Goal: Information Seeking & Learning: Learn about a topic

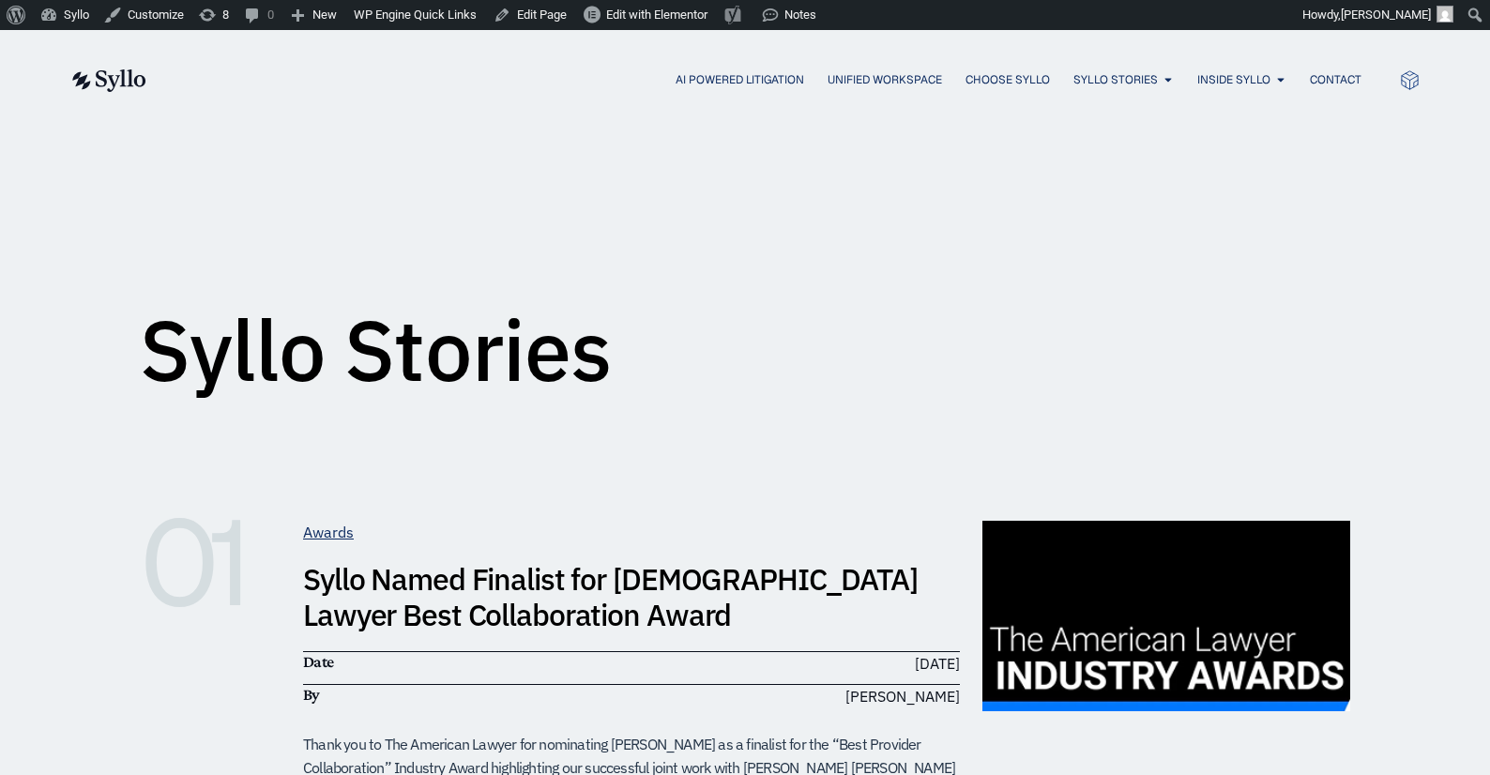
click at [116, 76] on img at bounding box center [107, 80] width 77 height 23
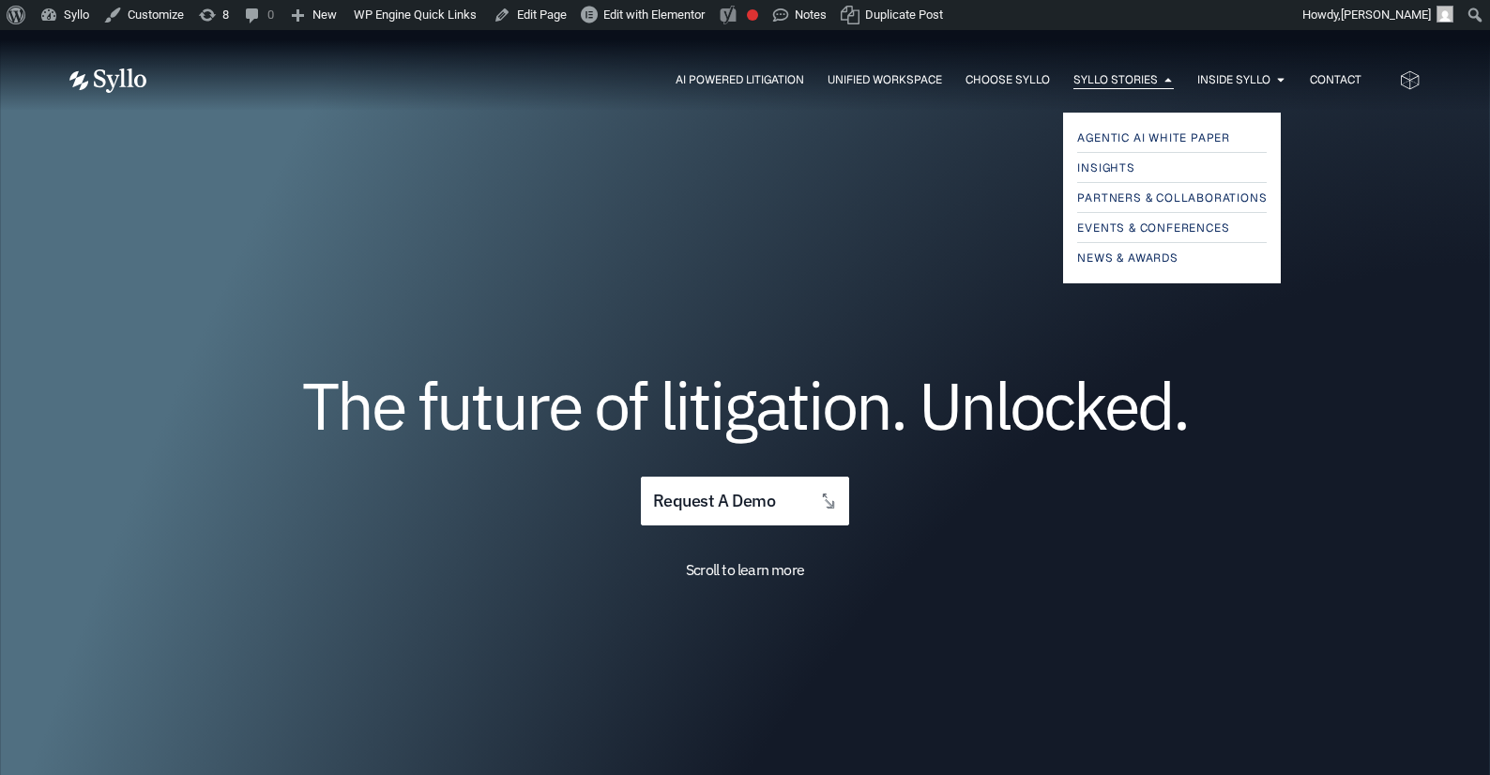
click at [1119, 72] on span "Syllo Stories" at bounding box center [1115, 79] width 84 height 17
